Goal: Task Accomplishment & Management: Manage account settings

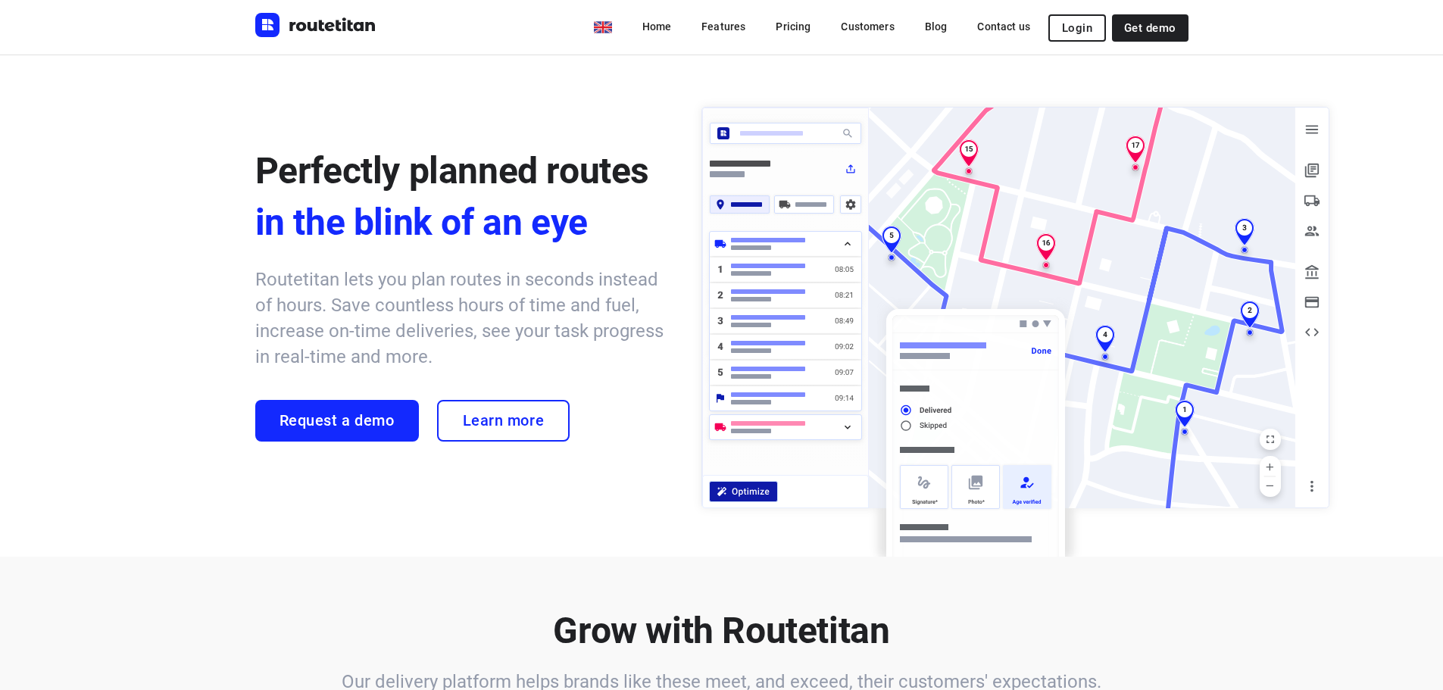
click at [1056, 37] on button "Login" at bounding box center [1077, 27] width 58 height 27
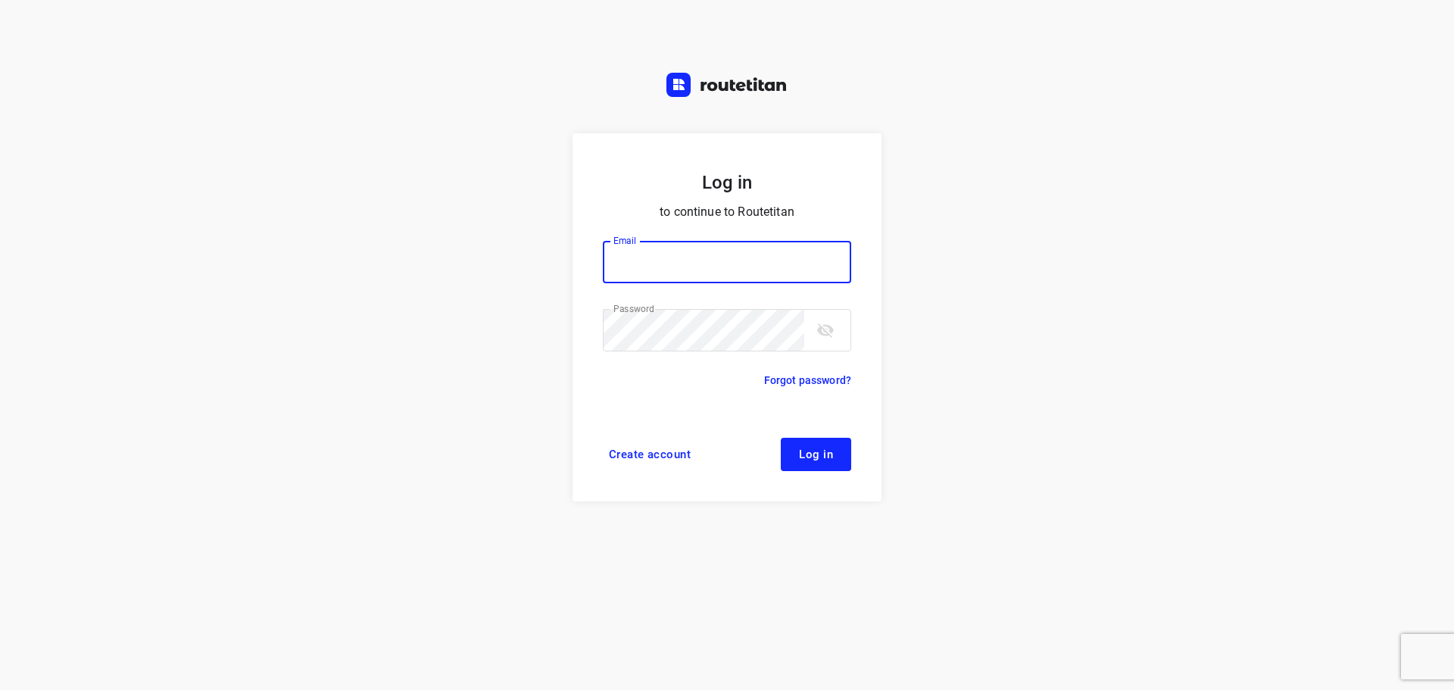
type input "remco@fruitopjewerk.nl"
click at [827, 448] on span "Log in" at bounding box center [816, 454] width 34 height 12
